Goal: Check status: Check status

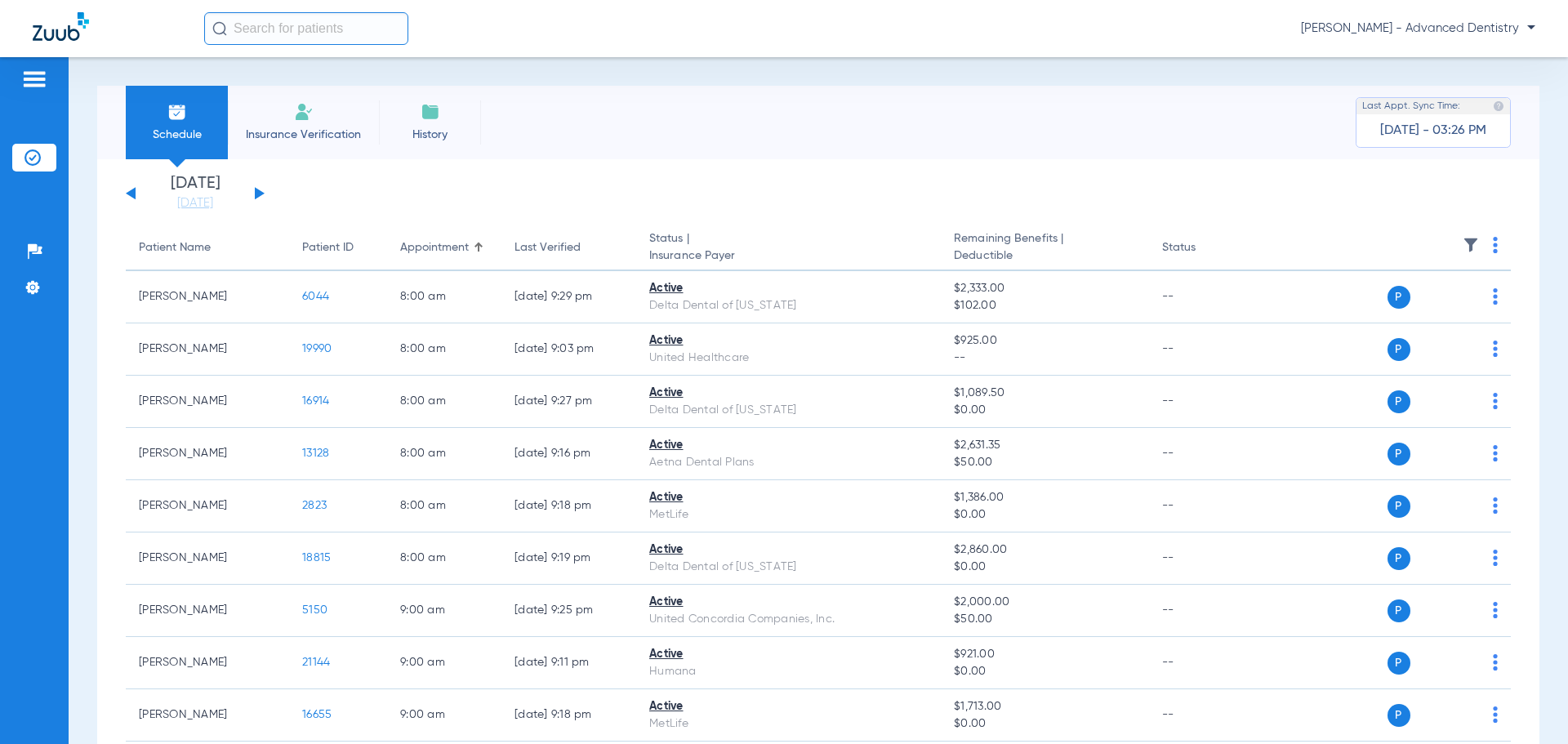
click at [255, 193] on button at bounding box center [259, 193] width 10 height 12
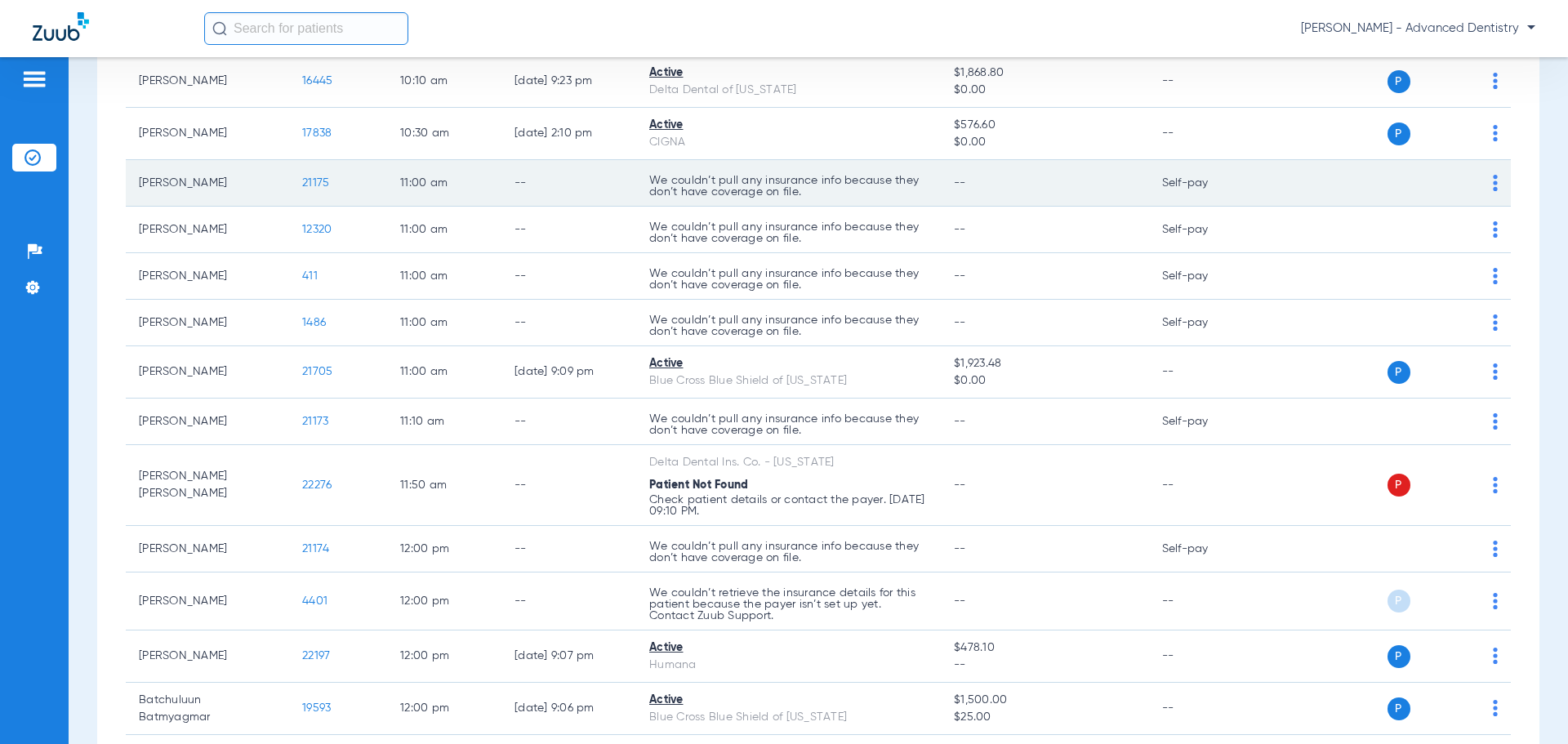
scroll to position [817, 0]
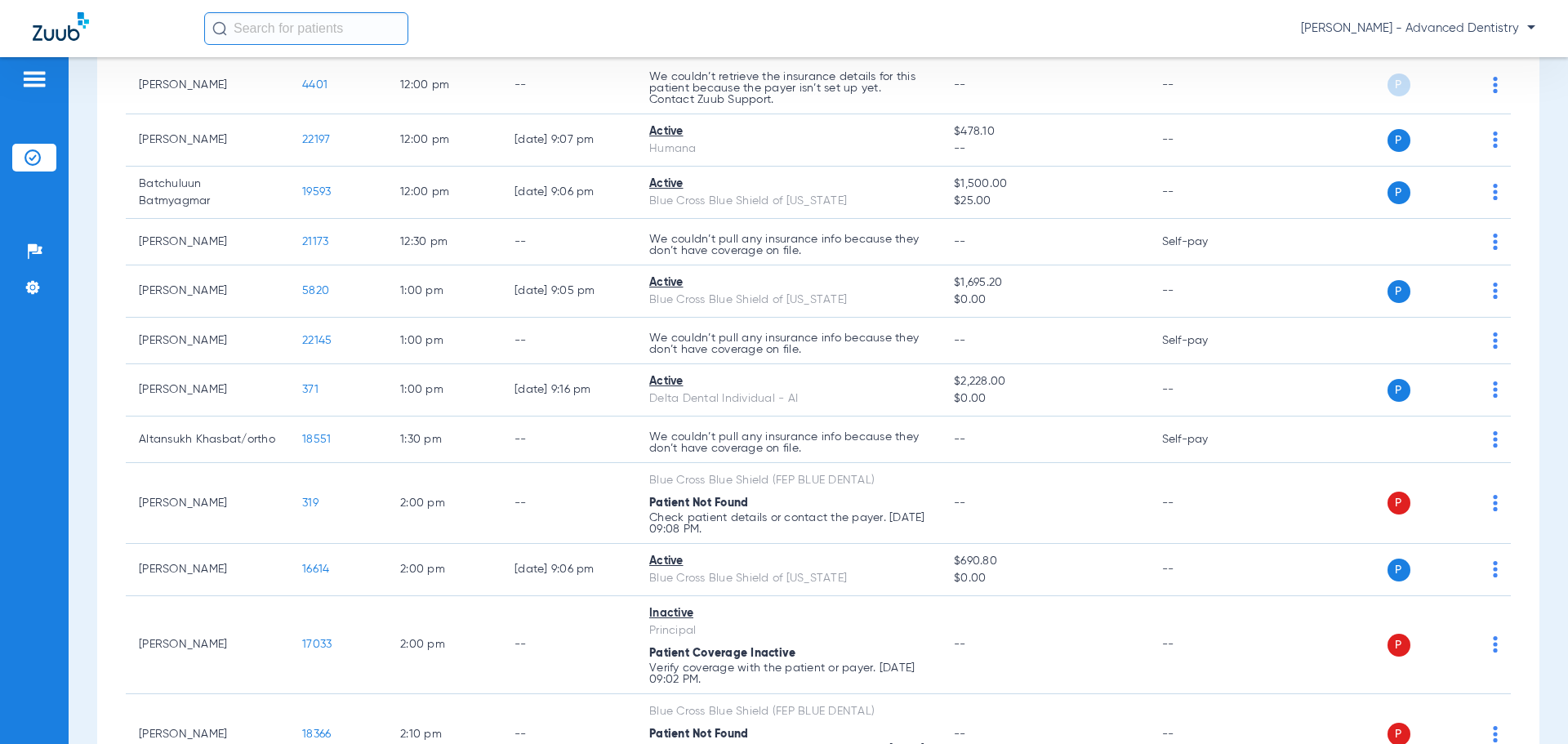
scroll to position [1224, 0]
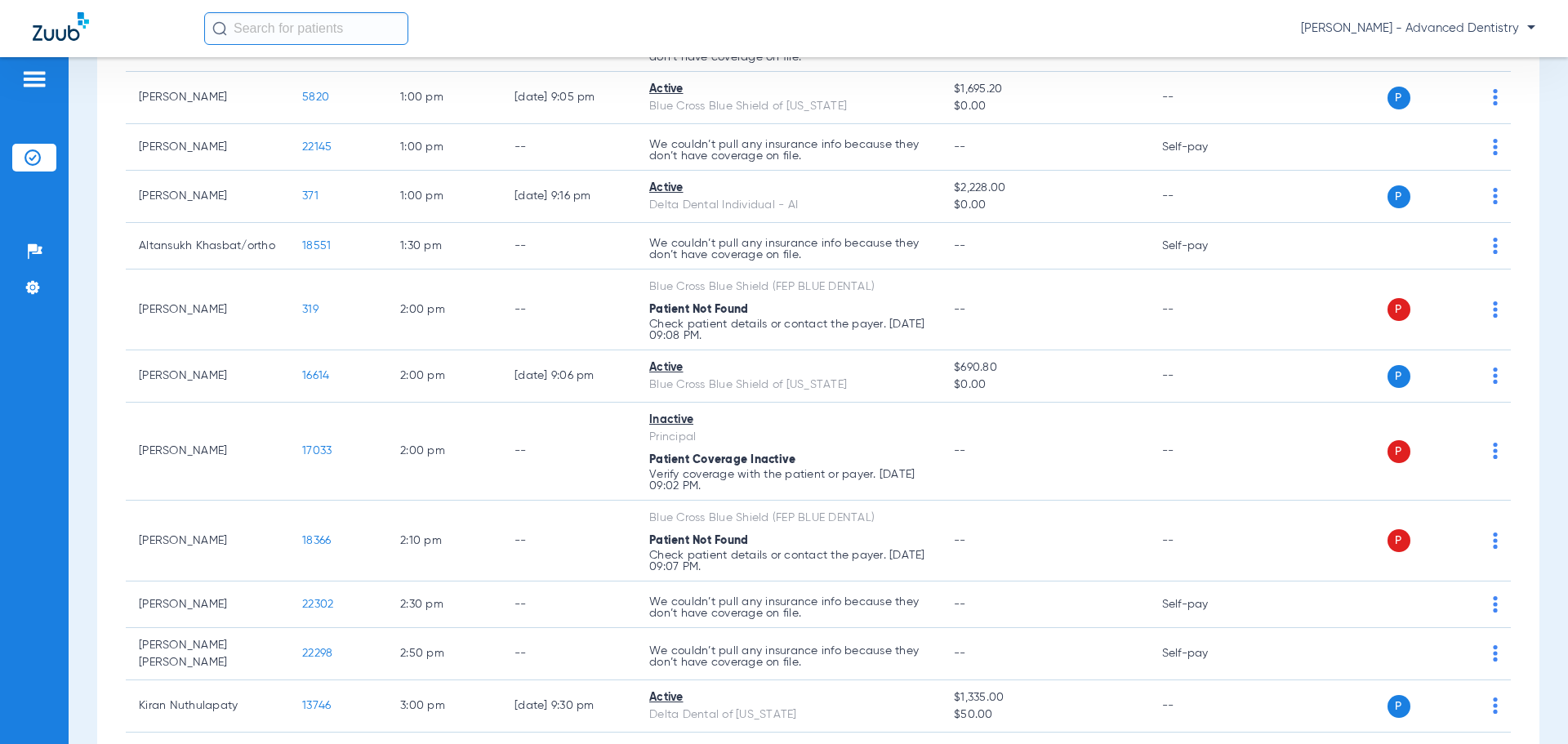
scroll to position [1551, 0]
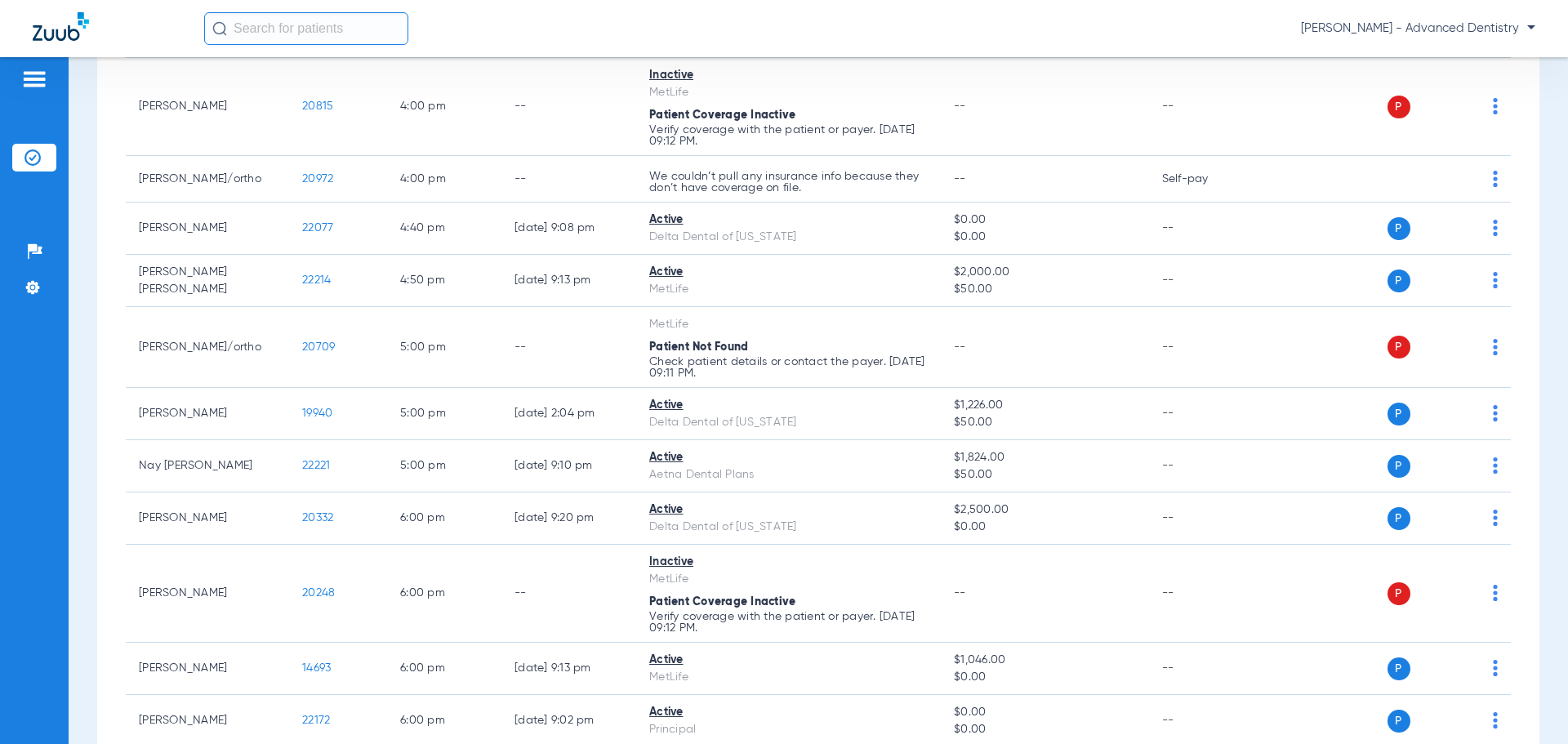
scroll to position [2777, 0]
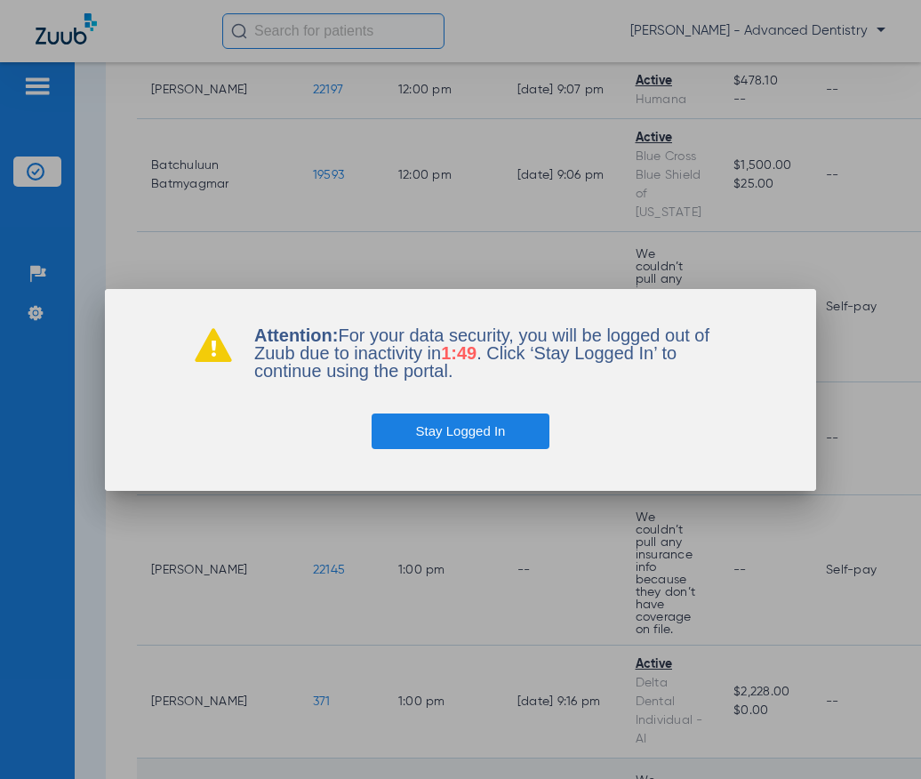
click at [436, 433] on button "Stay Logged In" at bounding box center [461, 431] width 179 height 36
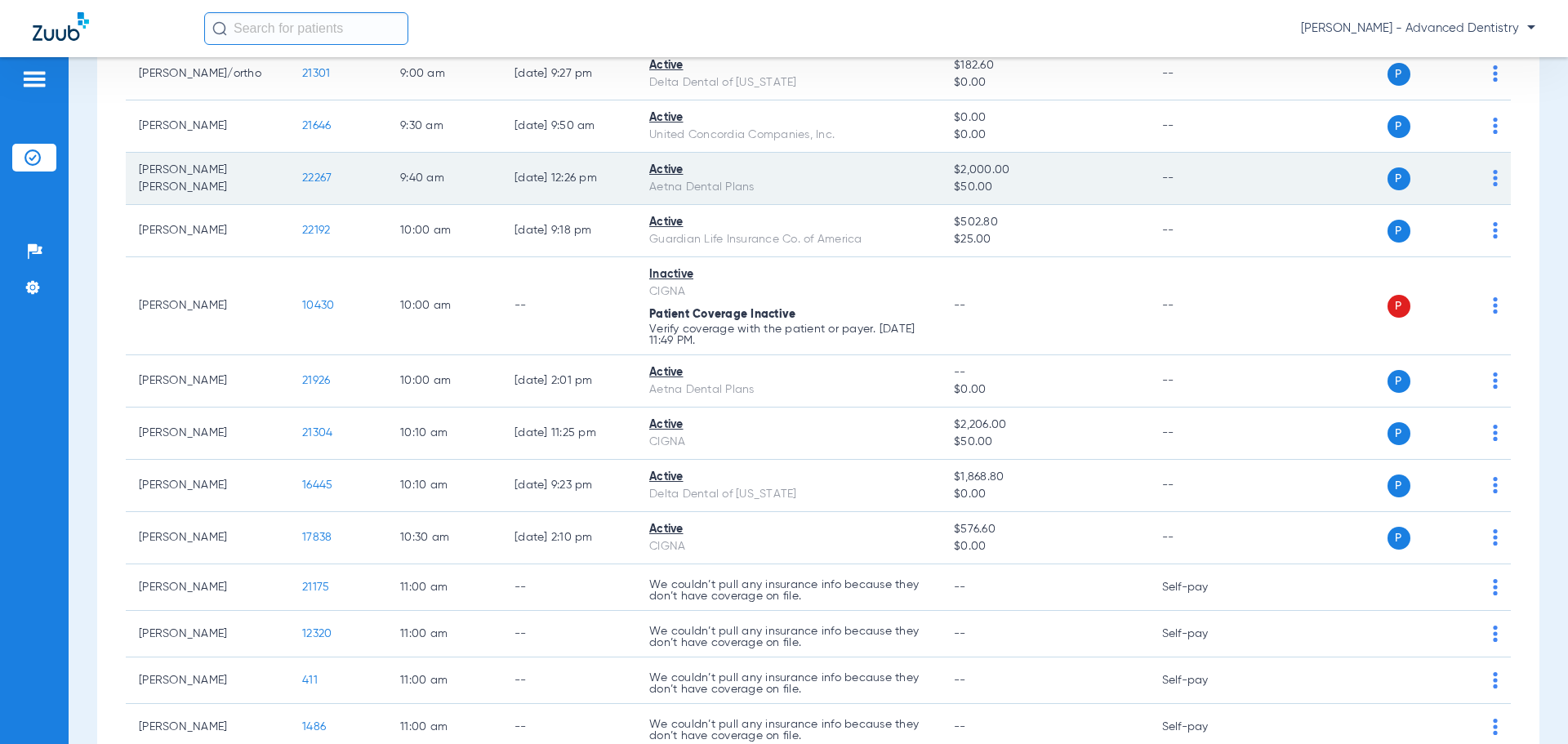
scroll to position [0, 0]
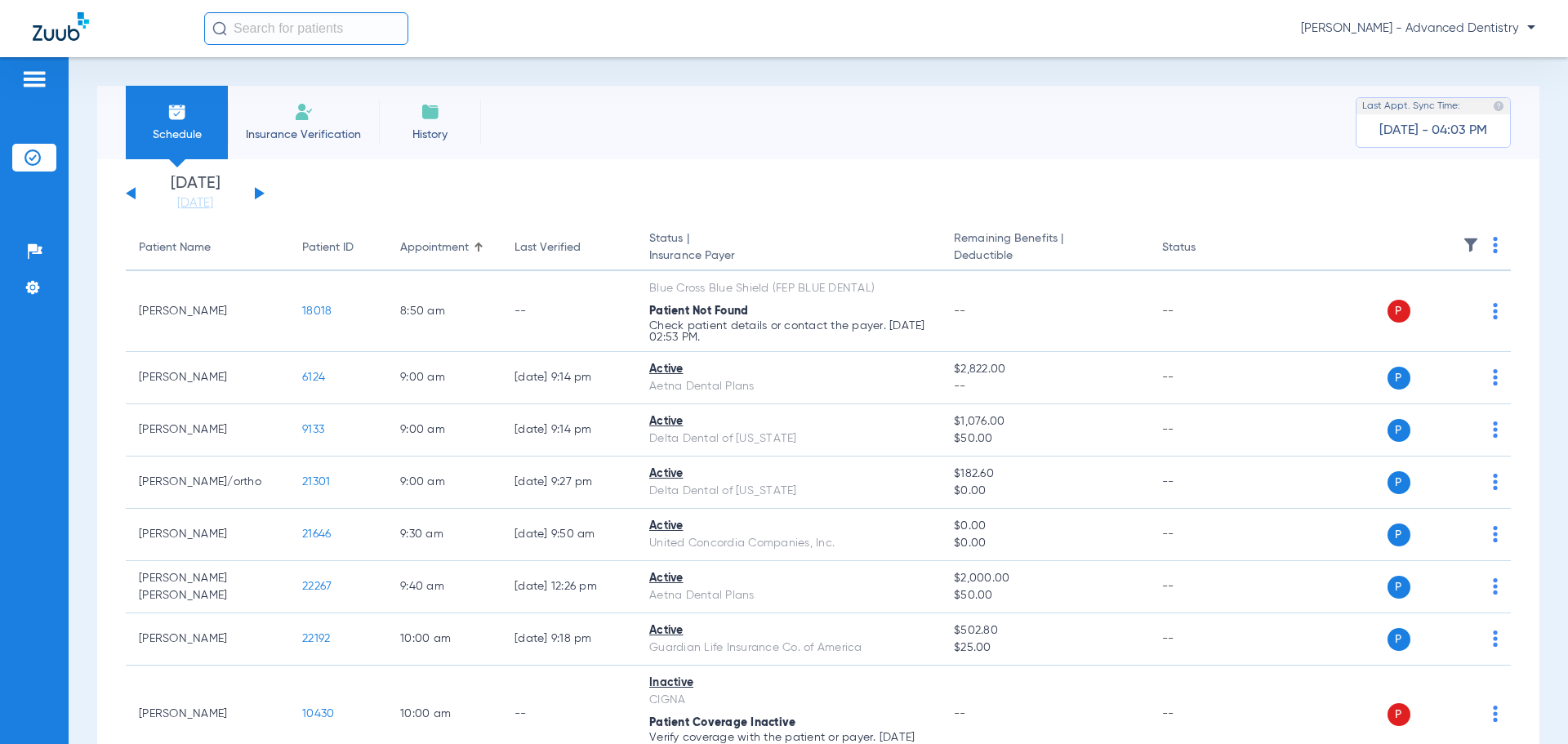
click at [321, 110] on li "Insurance Verification" at bounding box center [303, 122] width 151 height 73
